Goal: Information Seeking & Learning: Find specific fact

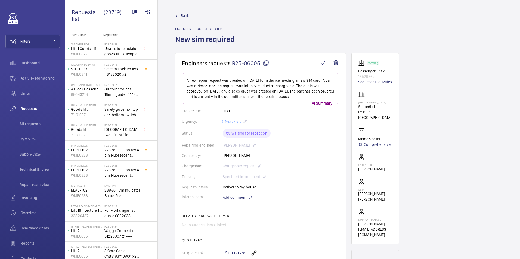
scroll to position [136, 0]
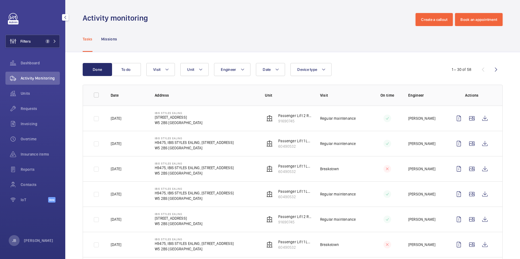
click at [29, 42] on span "Filters" at bounding box center [25, 41] width 10 height 5
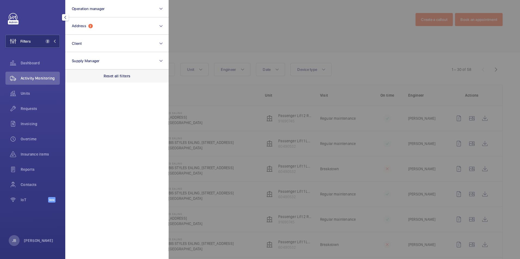
click at [115, 78] on p "Reset all filters" at bounding box center [117, 75] width 27 height 5
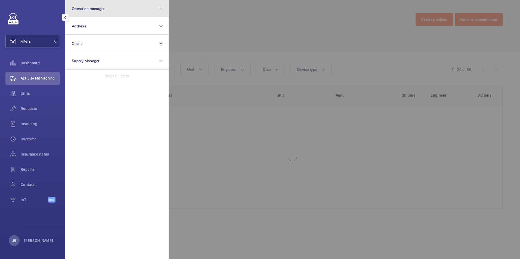
click at [111, 12] on button "Operation manager" at bounding box center [116, 8] width 103 height 17
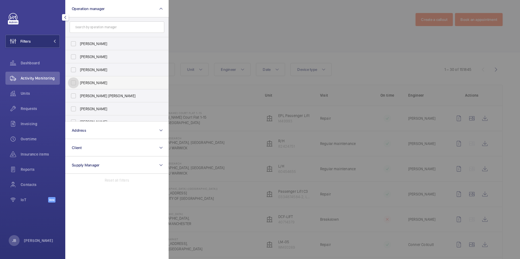
click at [72, 81] on input "[PERSON_NAME]" at bounding box center [73, 82] width 11 height 11
click at [71, 83] on input "[PERSON_NAME]" at bounding box center [73, 82] width 11 height 11
checkbox input "false"
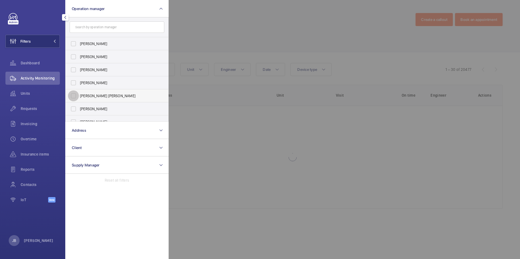
click at [73, 95] on input "[PERSON_NAME] [PERSON_NAME]" at bounding box center [73, 96] width 11 height 11
checkbox input "true"
click at [197, 43] on div at bounding box center [429, 129] width 520 height 259
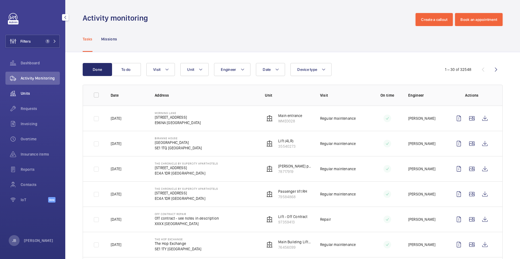
click at [27, 95] on span "Units" at bounding box center [40, 93] width 39 height 5
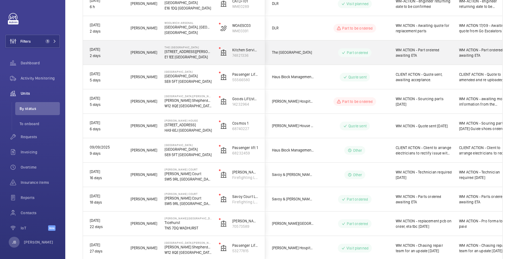
scroll to position [109, 0]
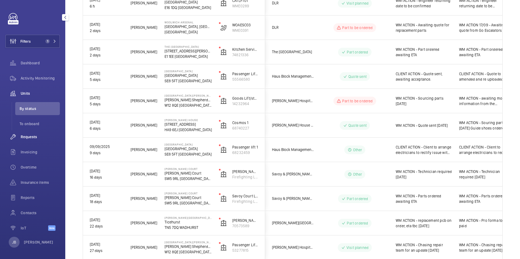
click at [32, 137] on span "Requests" at bounding box center [40, 136] width 39 height 5
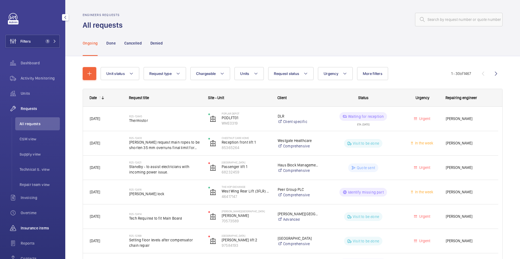
click at [28, 229] on span "Insurance items" at bounding box center [40, 228] width 39 height 5
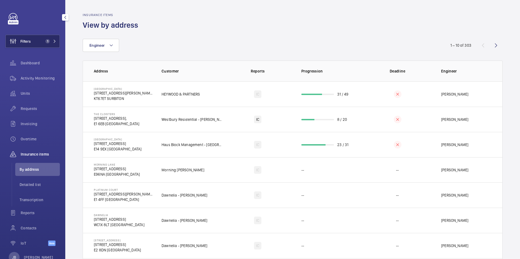
click at [27, 39] on span "Filters" at bounding box center [25, 41] width 10 height 5
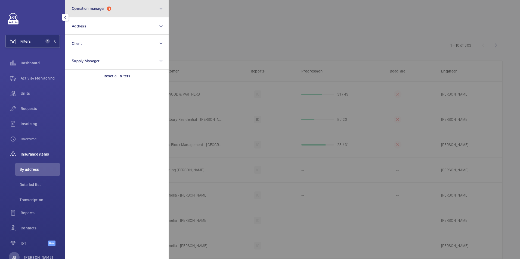
click at [112, 5] on button "Operation manager 1" at bounding box center [116, 8] width 103 height 17
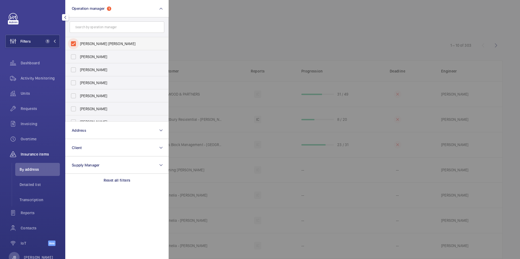
click at [74, 43] on input "[PERSON_NAME] [PERSON_NAME]" at bounding box center [73, 43] width 11 height 11
checkbox input "false"
click at [71, 94] on input "[PERSON_NAME]" at bounding box center [73, 96] width 11 height 11
checkbox input "true"
click at [203, 38] on div at bounding box center [429, 129] width 520 height 259
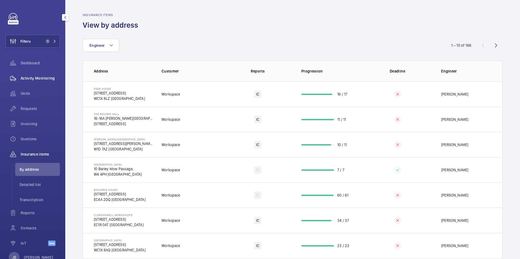
click at [27, 80] on span "Activity Monitoring" at bounding box center [40, 78] width 39 height 5
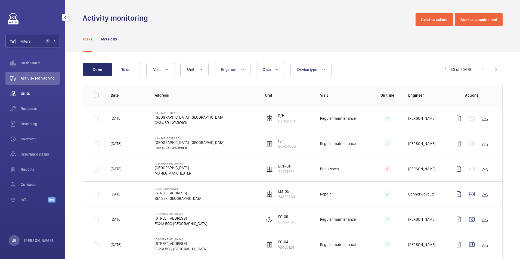
click at [29, 92] on span "Units" at bounding box center [40, 93] width 39 height 5
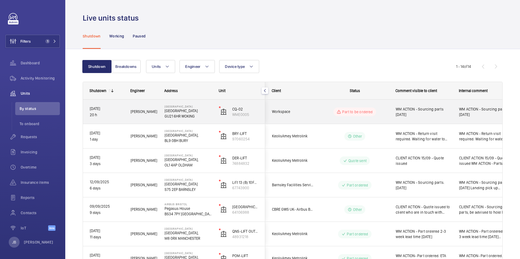
click at [438, 114] on span "WM ACTION - Sourcing parts [DATE]" at bounding box center [424, 112] width 56 height 11
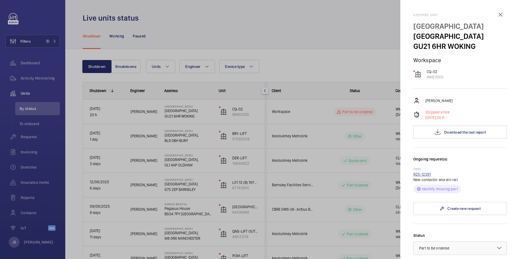
click at [424, 176] on link "R25-12391" at bounding box center [422, 174] width 18 height 4
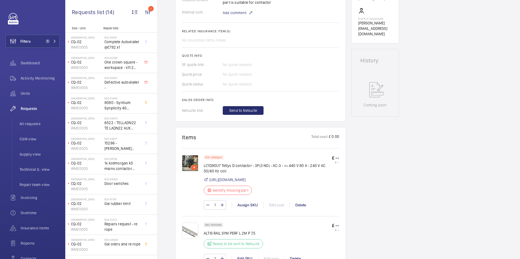
scroll to position [272, 0]
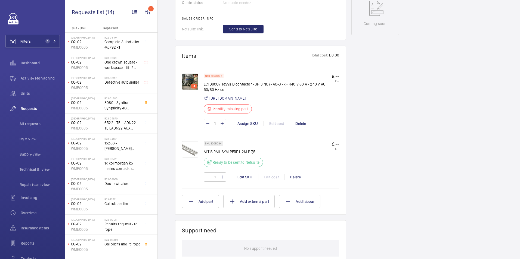
click at [191, 82] on img at bounding box center [190, 82] width 16 height 16
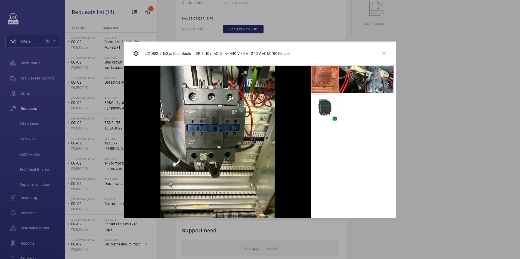
drag, startPoint x: 479, startPoint y: 71, endPoint x: 445, endPoint y: 64, distance: 34.9
click at [479, 71] on div at bounding box center [260, 129] width 520 height 259
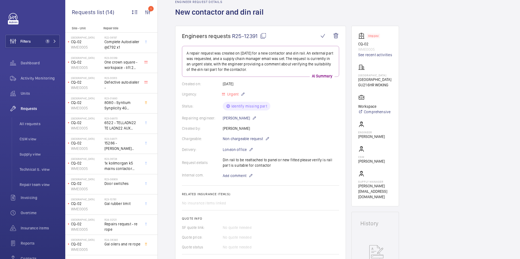
scroll to position [245, 0]
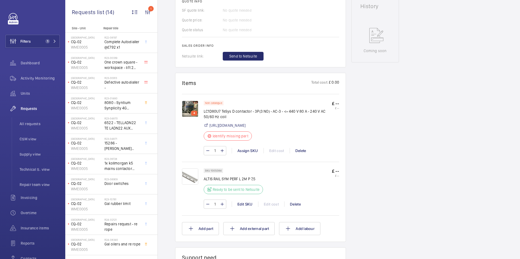
click at [189, 111] on img at bounding box center [190, 109] width 16 height 16
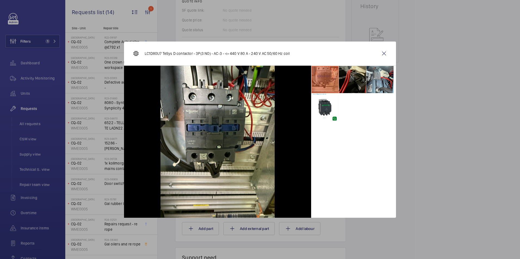
click at [358, 82] on li at bounding box center [352, 79] width 27 height 27
click at [353, 82] on li at bounding box center [352, 79] width 27 height 27
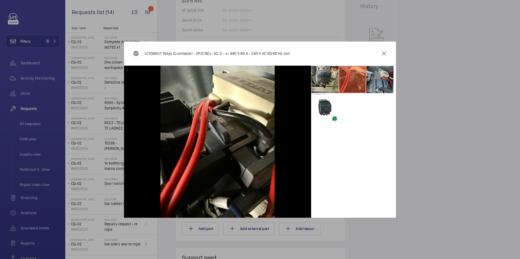
click at [382, 81] on li at bounding box center [379, 79] width 27 height 27
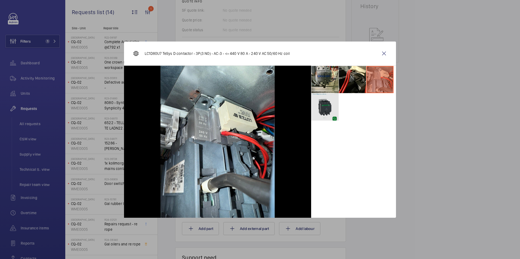
click at [330, 100] on li at bounding box center [324, 107] width 27 height 27
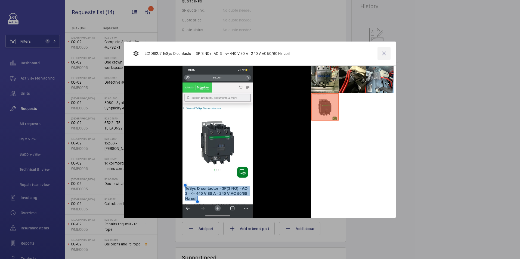
click at [385, 51] on wm-front-icon-button at bounding box center [383, 53] width 13 height 13
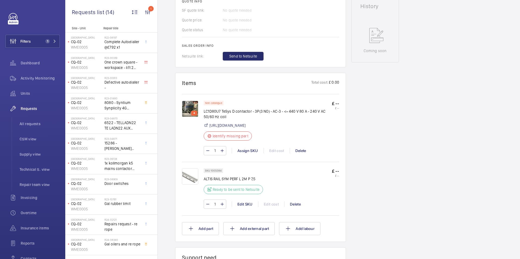
click at [191, 182] on img at bounding box center [190, 177] width 16 height 16
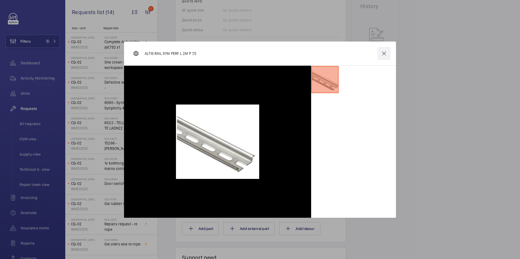
click at [384, 52] on wm-front-icon-button at bounding box center [383, 53] width 13 height 13
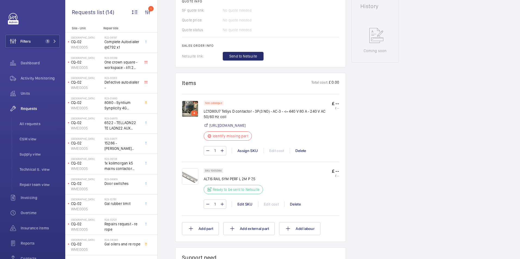
scroll to position [0, 0]
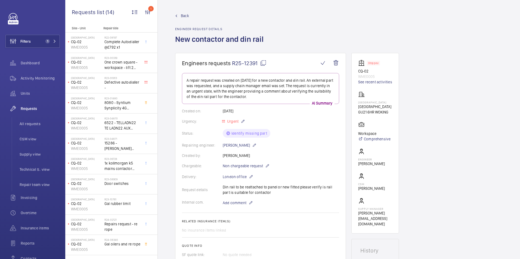
click at [185, 16] on span "Back" at bounding box center [185, 15] width 8 height 5
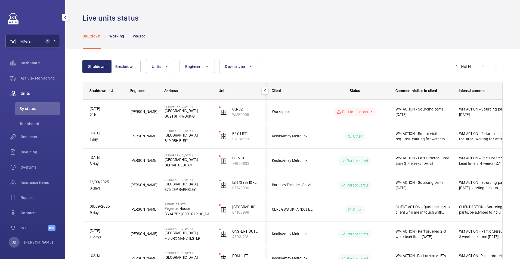
click at [44, 40] on span "1" at bounding box center [46, 41] width 7 height 4
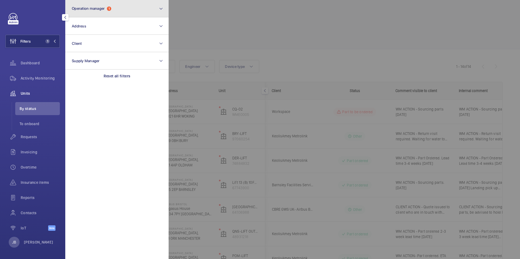
click at [124, 6] on button "Operation manager 1" at bounding box center [116, 8] width 103 height 17
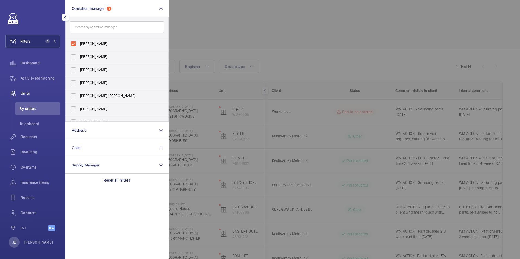
click at [235, 33] on div at bounding box center [429, 129] width 520 height 259
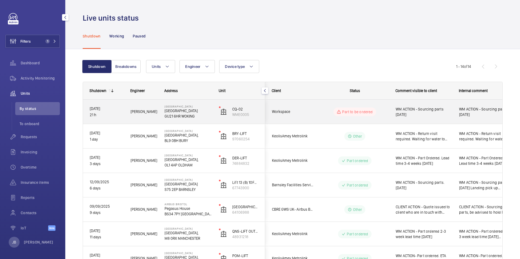
click at [439, 117] on span "WM ACTION - Sourcing parts [DATE]" at bounding box center [424, 112] width 56 height 11
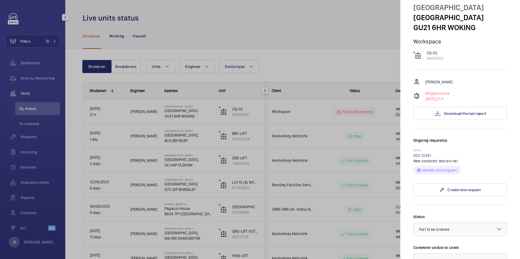
scroll to position [54, 0]
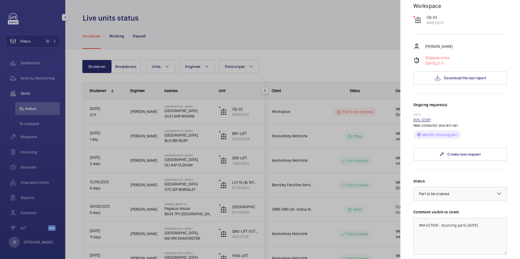
click at [424, 119] on link "R25-12391" at bounding box center [422, 120] width 18 height 4
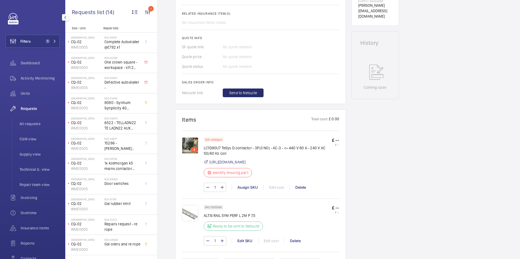
scroll to position [217, 0]
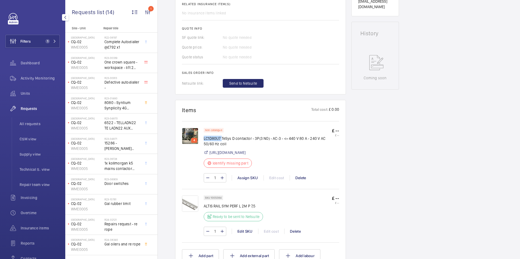
drag, startPoint x: 204, startPoint y: 137, endPoint x: 221, endPoint y: 137, distance: 17.4
click at [221, 137] on p "LC1D80U7 TeSys D contactor - 3P(3 NO) - AC-3 - <= 440 V 80 A - 240 V AC 50/60 H…" at bounding box center [268, 141] width 128 height 11
copy p "LC1D80U7"
click at [202, 211] on div at bounding box center [193, 216] width 22 height 41
drag, startPoint x: 204, startPoint y: 211, endPoint x: 256, endPoint y: 212, distance: 51.9
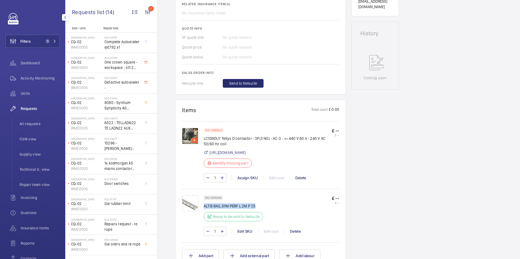
click at [256, 209] on p "ALTIS RAIL SYM PERF L 2M P 7,5" at bounding box center [235, 206] width 63 height 5
copy p "ALTIS RAIL SYM PERF L 2M P 7,5"
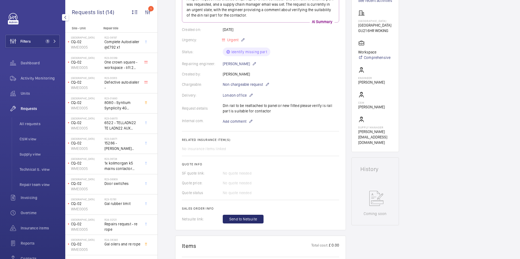
scroll to position [0, 0]
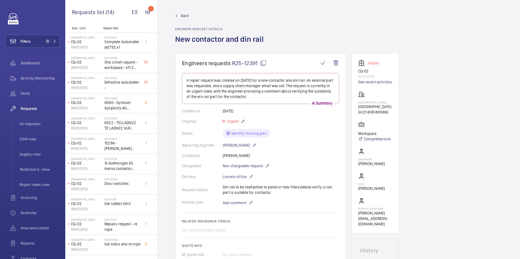
click at [188, 17] on span "Back" at bounding box center [185, 15] width 8 height 5
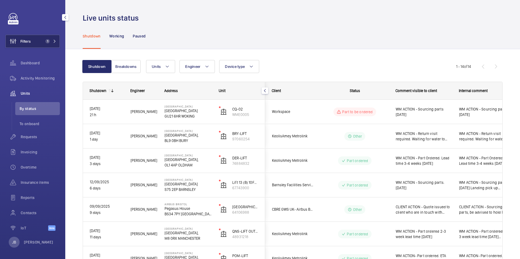
click at [38, 41] on button "Filters 1" at bounding box center [32, 41] width 54 height 13
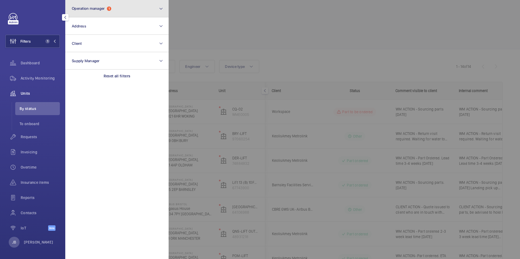
click at [119, 10] on button "Operation manager 1" at bounding box center [116, 8] width 103 height 17
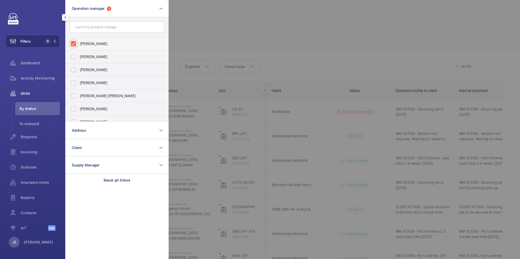
click at [77, 45] on input "[PERSON_NAME]" at bounding box center [73, 43] width 11 height 11
checkbox input "false"
click at [73, 95] on input "[PERSON_NAME] [PERSON_NAME]" at bounding box center [73, 96] width 11 height 11
checkbox input "true"
click at [219, 40] on div at bounding box center [429, 129] width 520 height 259
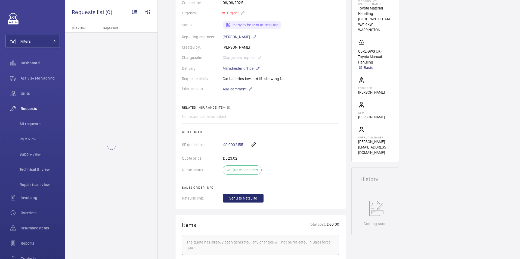
scroll to position [109, 0]
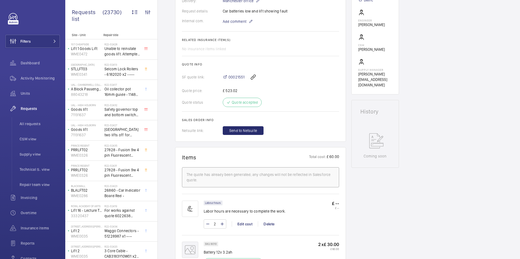
scroll to position [245, 0]
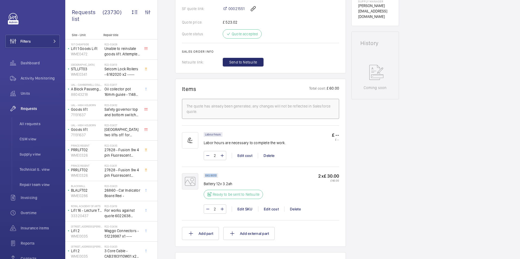
drag, startPoint x: 217, startPoint y: 176, endPoint x: 204, endPoint y: 175, distance: 12.8
click at [204, 175] on div "SKU 8010" at bounding box center [211, 175] width 14 height 5
drag, startPoint x: 204, startPoint y: 175, endPoint x: 211, endPoint y: 175, distance: 7.1
copy p "SKU 8010"
click at [28, 41] on span "Filters" at bounding box center [25, 41] width 10 height 5
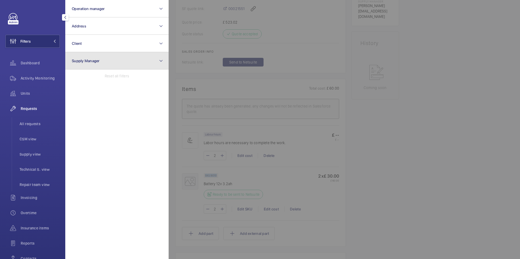
click at [146, 62] on button "Supply Manager" at bounding box center [116, 60] width 103 height 17
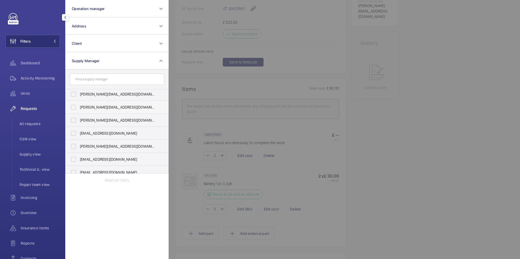
scroll to position [0, 0]
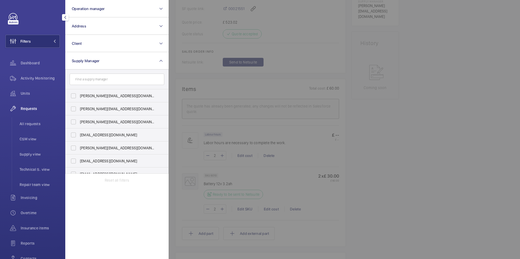
click at [411, 138] on div at bounding box center [429, 129] width 520 height 259
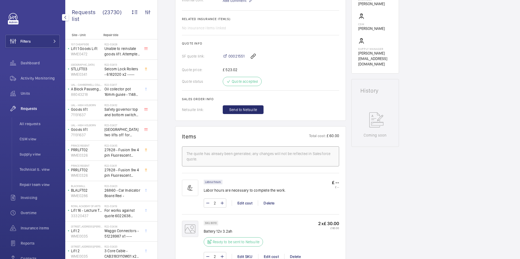
scroll to position [109, 0]
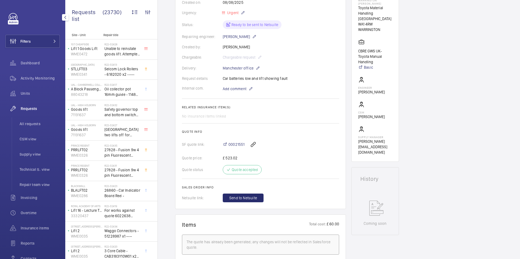
click at [46, 33] on div "Filters Dashboard Activity Monitoring Units Requests All requests CSM view Supp…" at bounding box center [32, 148] width 54 height 270
click at [41, 40] on button "Filters" at bounding box center [32, 41] width 54 height 13
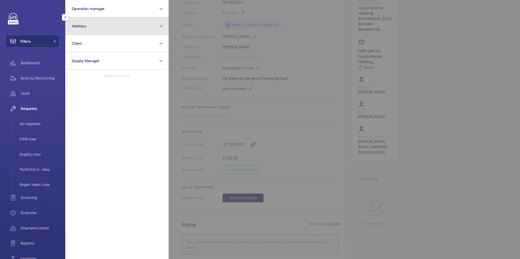
click at [104, 26] on button "Address" at bounding box center [116, 25] width 103 height 17
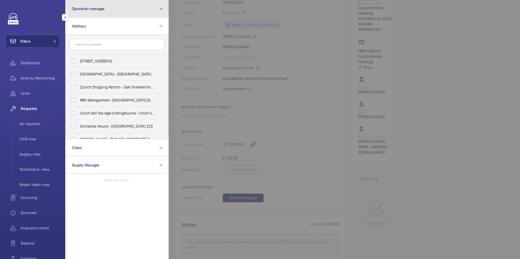
click at [94, 11] on button "Operation manager" at bounding box center [116, 8] width 103 height 17
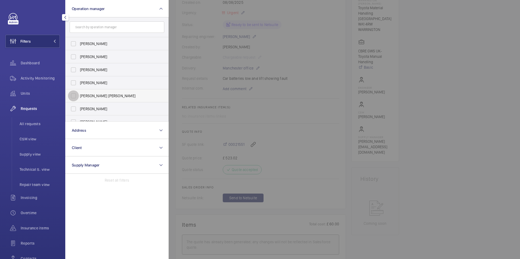
click at [73, 94] on input "[PERSON_NAME] [PERSON_NAME]" at bounding box center [73, 96] width 11 height 11
checkbox input "true"
click at [44, 23] on div "Filters 1 Operation manager 1 Abby Archer John Smith Rachael Hoskins Connor Dud…" at bounding box center [32, 148] width 54 height 270
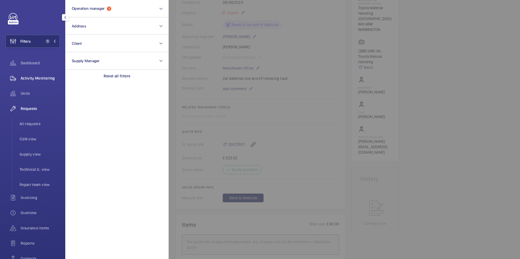
click at [44, 80] on span "Activity Monitoring" at bounding box center [40, 78] width 39 height 5
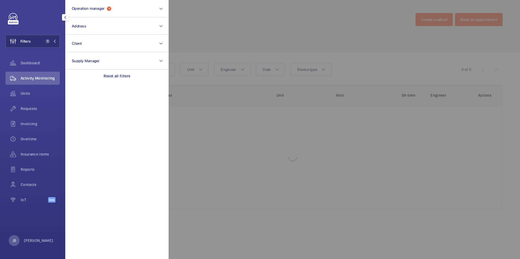
click at [208, 35] on div at bounding box center [429, 129] width 520 height 259
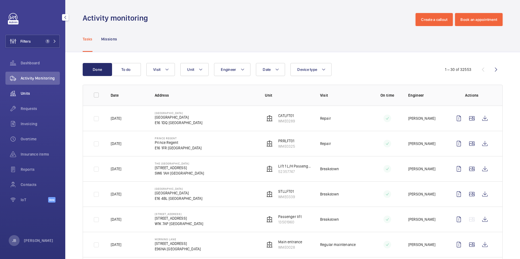
click at [17, 92] on wm-front-icon-button at bounding box center [12, 93] width 15 height 13
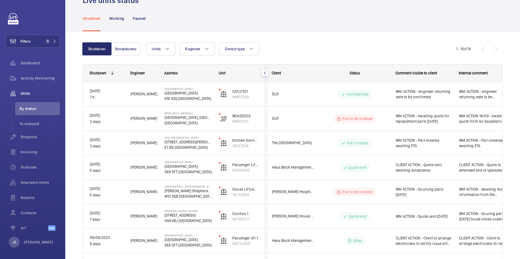
scroll to position [27, 0]
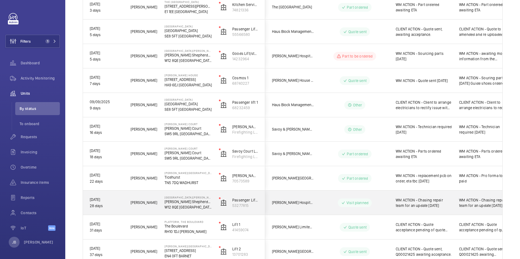
scroll to position [72, 0]
